Goal: Transaction & Acquisition: Purchase product/service

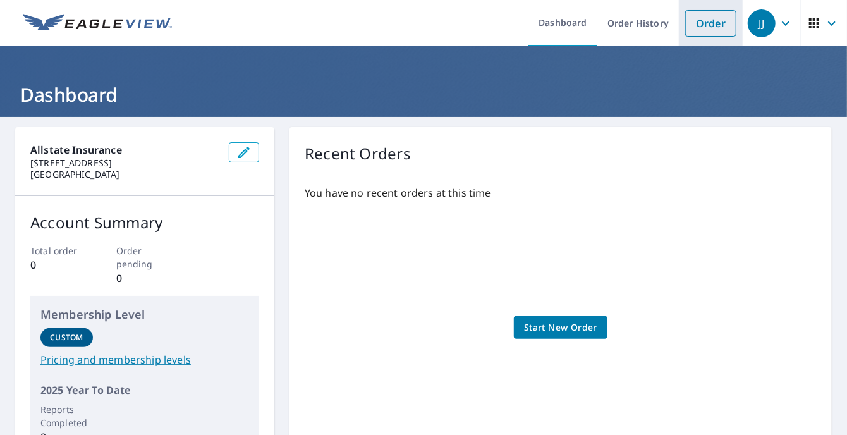
click at [702, 19] on link "Order" at bounding box center [710, 23] width 51 height 27
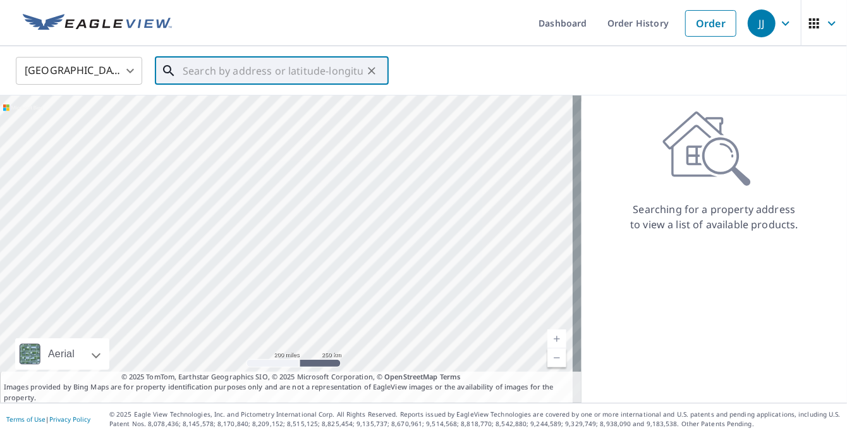
click at [247, 76] on input "text" at bounding box center [273, 70] width 180 height 35
paste input "[STREET_ADDRESS][PERSON_NAME][PERSON_NAME]"
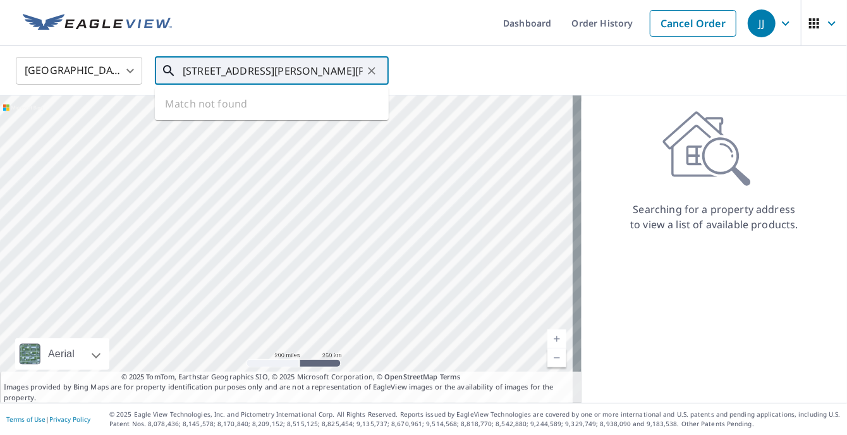
scroll to position [0, 47]
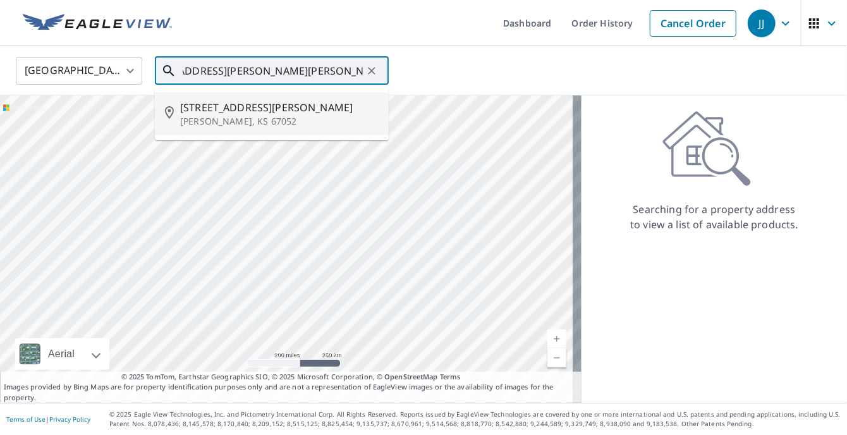
click at [213, 129] on li "[STREET_ADDRESS][PERSON_NAME][PERSON_NAME]" at bounding box center [272, 113] width 234 height 43
type input "[STREET_ADDRESS][PERSON_NAME][PERSON_NAME]"
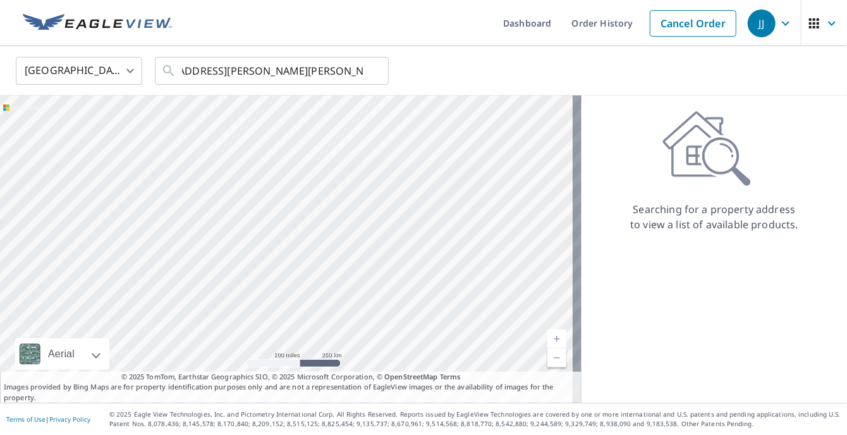
scroll to position [0, 0]
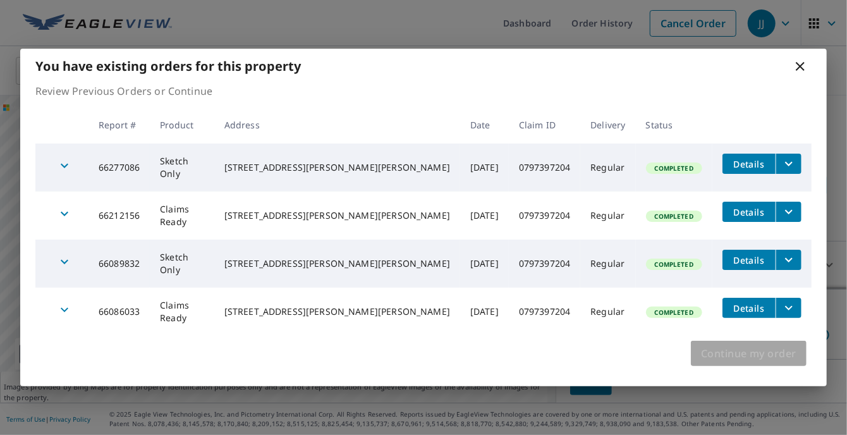
click at [745, 353] on span "Continue my order" at bounding box center [748, 354] width 95 height 18
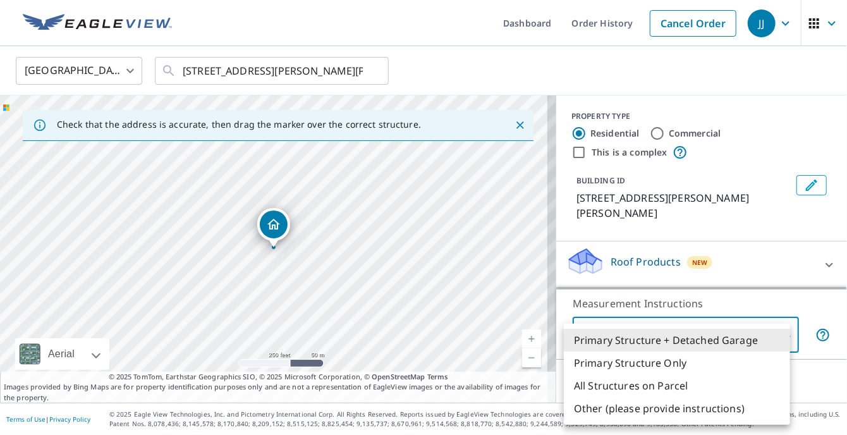
click at [765, 330] on body "JJ JJ Dashboard Order History Cancel Order JJ United States [GEOGRAPHIC_DATA] ​…" at bounding box center [423, 217] width 847 height 435
click at [790, 235] on div at bounding box center [423, 217] width 847 height 435
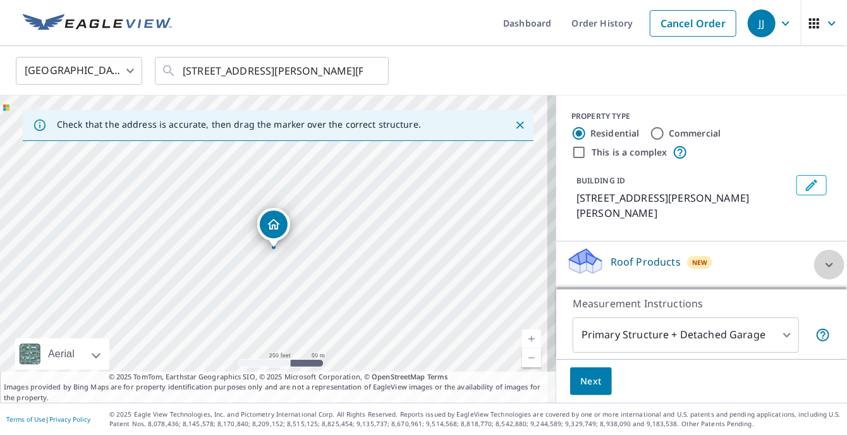
click at [814, 250] on div at bounding box center [829, 265] width 30 height 30
click at [822, 257] on icon at bounding box center [829, 264] width 15 height 15
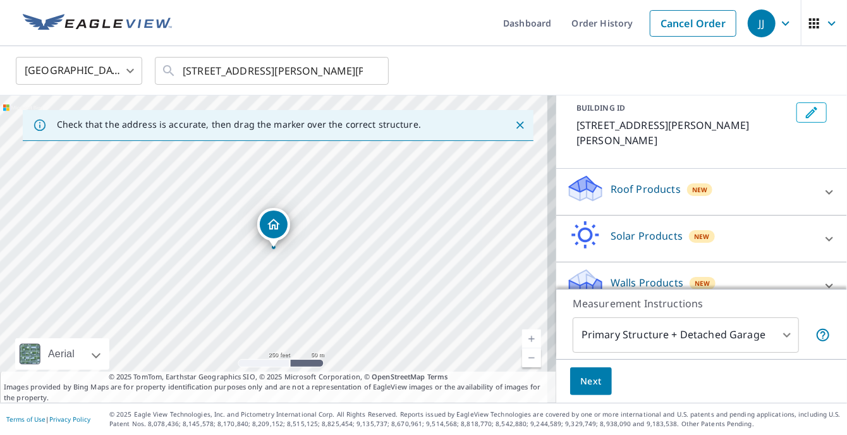
scroll to position [76, 0]
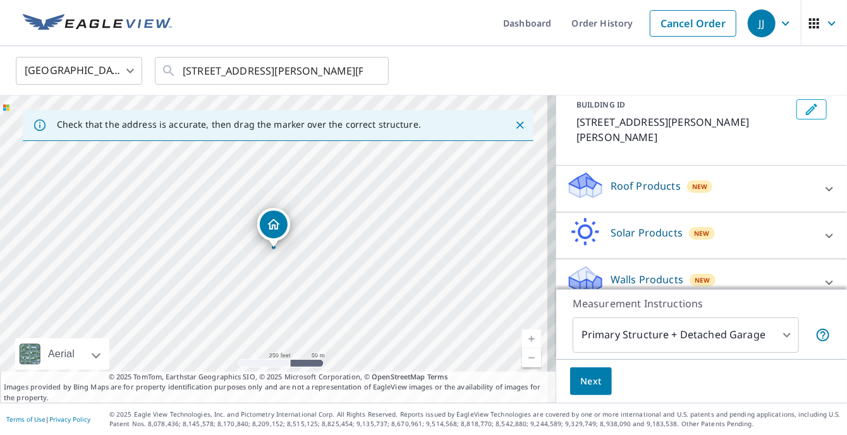
click at [735, 264] on div "Walls Products New" at bounding box center [690, 282] width 248 height 36
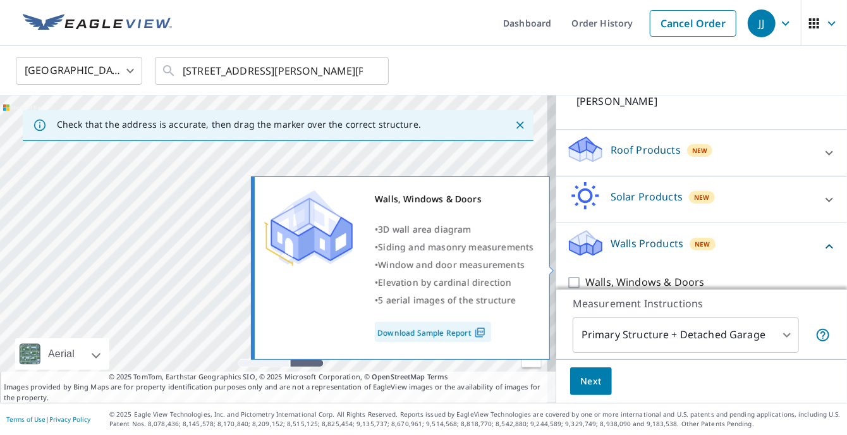
click at [680, 274] on p "Walls, Windows & Doors" at bounding box center [644, 282] width 119 height 16
click at [585, 275] on input "Walls, Windows & Doors" at bounding box center [575, 282] width 19 height 15
checkbox input "true"
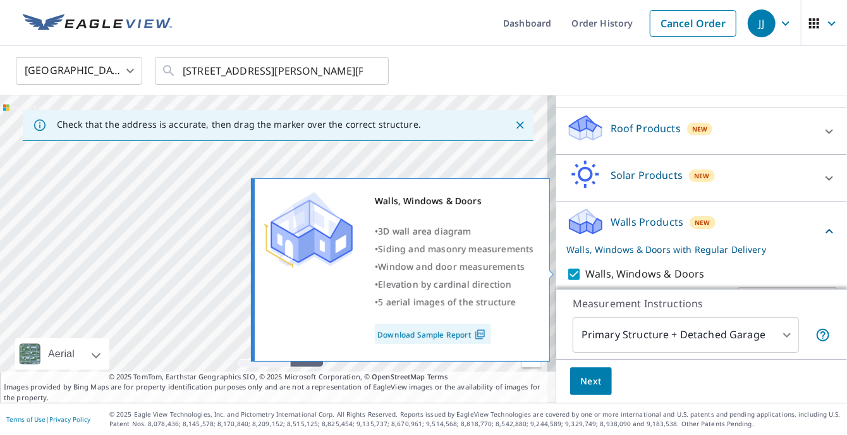
scroll to position [153, 0]
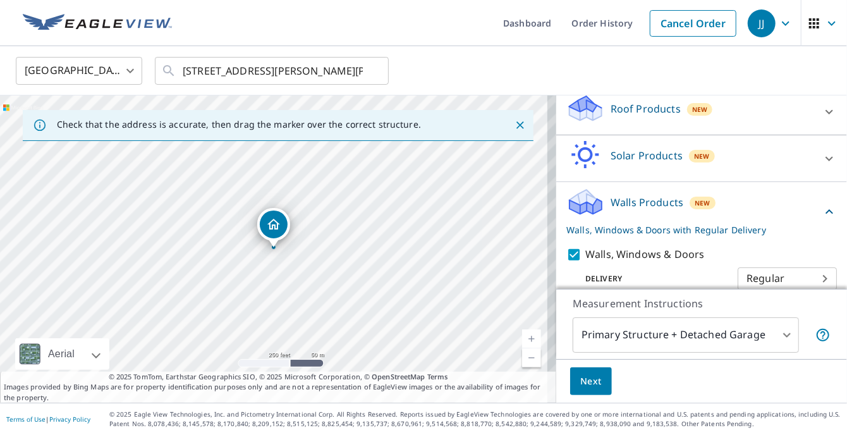
click at [583, 381] on span "Next" at bounding box center [590, 382] width 21 height 16
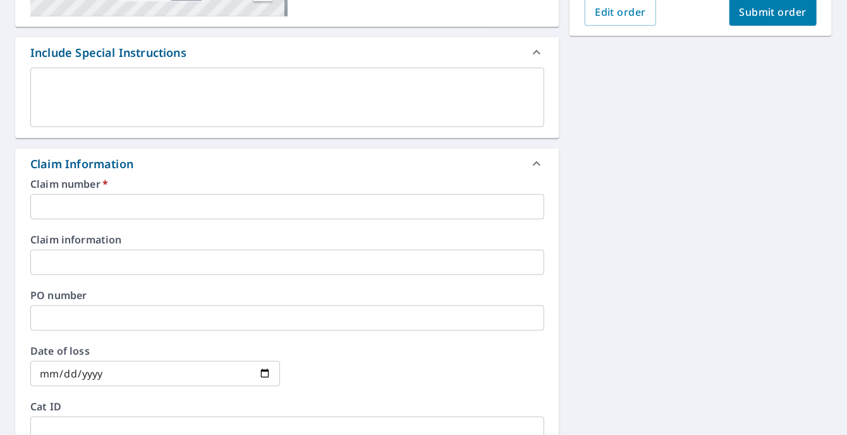
scroll to position [316, 0]
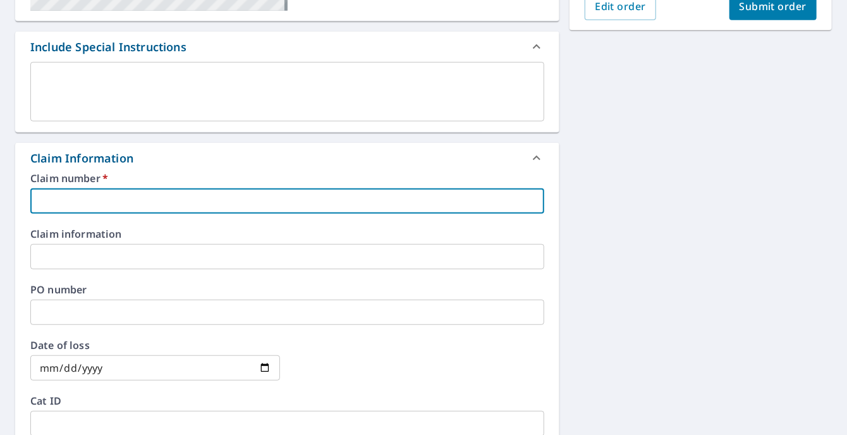
click at [285, 200] on input "text" at bounding box center [287, 200] width 514 height 25
paste input "0797397204"
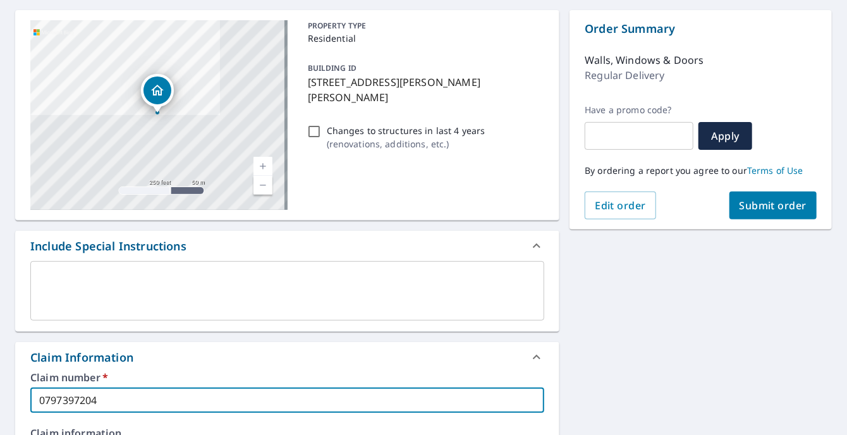
scroll to position [0, 0]
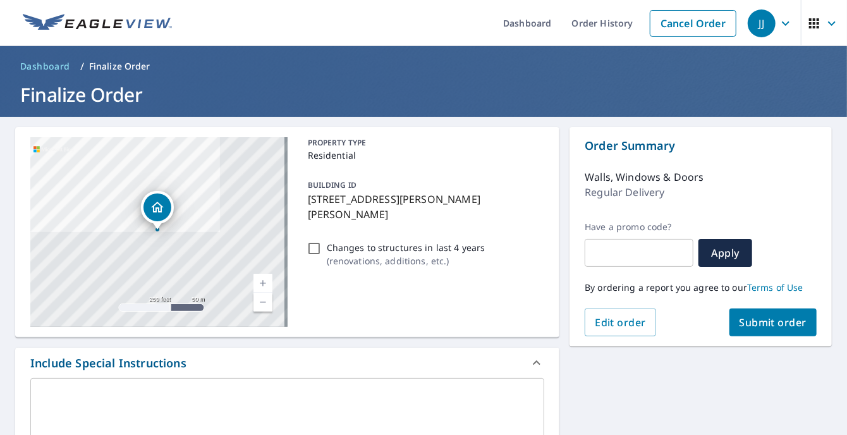
type input "0797397204"
click at [765, 330] on button "Submit order" at bounding box center [774, 323] width 88 height 28
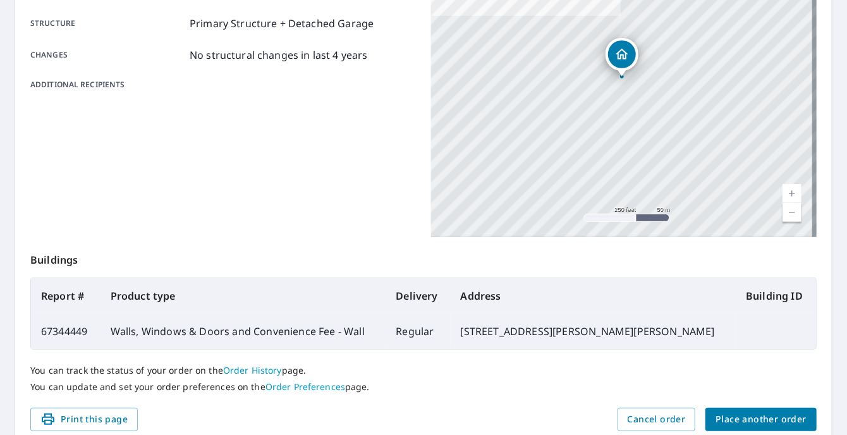
scroll to position [308, 0]
